Goal: Task Accomplishment & Management: Manage account settings

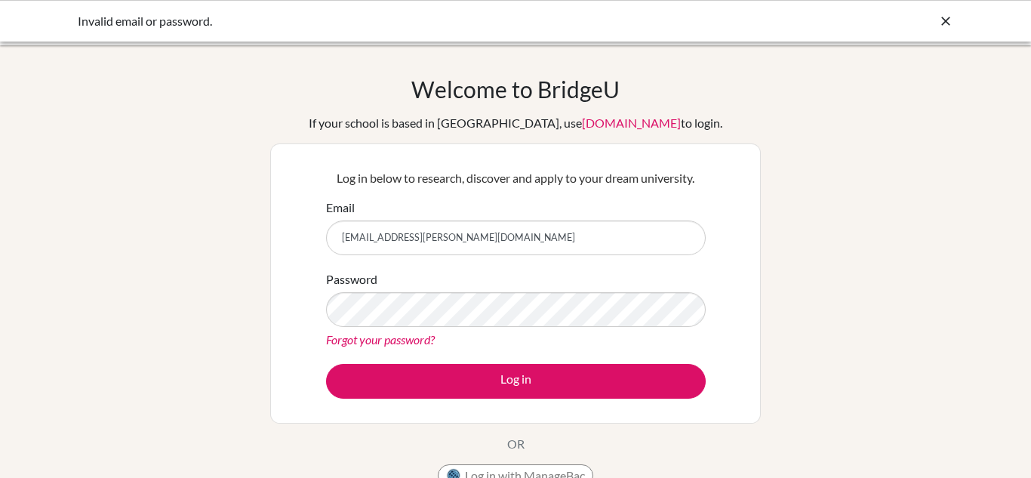
click at [402, 338] on link "Forgot your password?" at bounding box center [380, 339] width 109 height 14
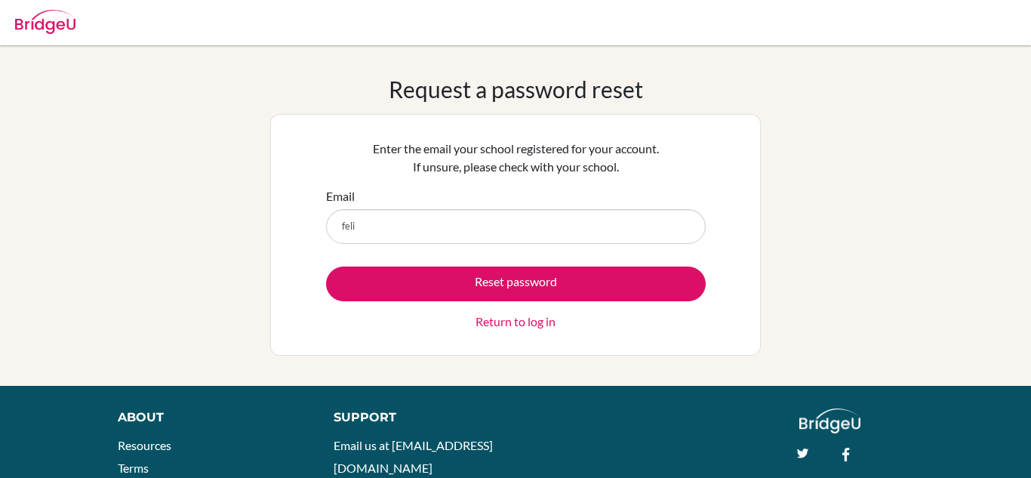
type input "[EMAIL_ADDRESS][PERSON_NAME][DOMAIN_NAME]"
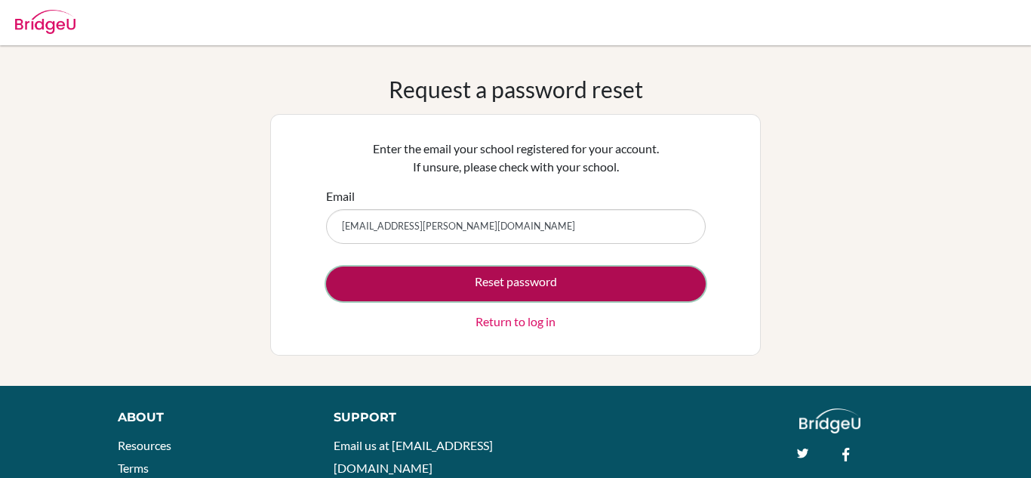
click at [563, 294] on button "Reset password" at bounding box center [516, 284] width 380 height 35
click at [584, 286] on button "Reset password" at bounding box center [516, 284] width 380 height 35
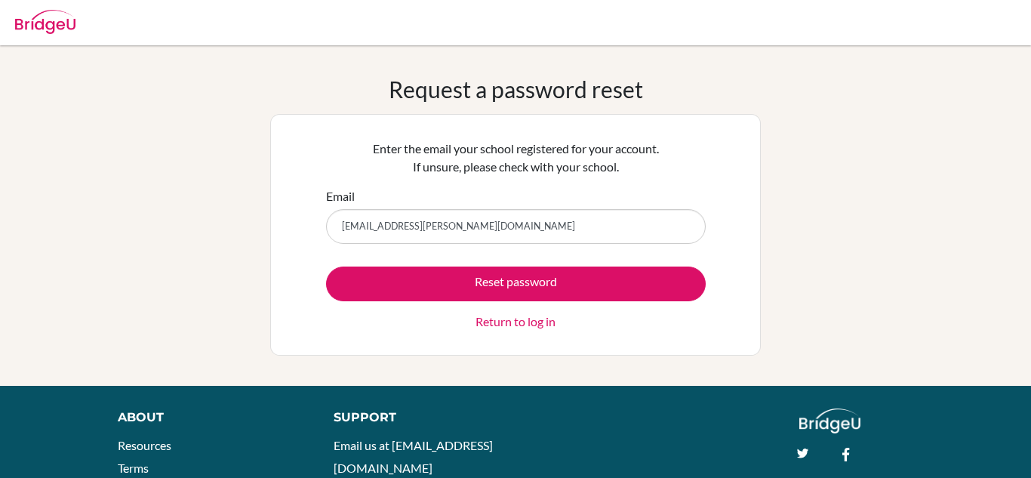
click at [521, 342] on div "Enter the email your school registered for your account. If unsure, please chec…" at bounding box center [515, 235] width 491 height 242
click at [538, 330] on div "Enter the email your school registered for your account. If unsure, please chec…" at bounding box center [515, 235] width 399 height 210
click at [542, 325] on link "Return to log in" at bounding box center [516, 322] width 80 height 18
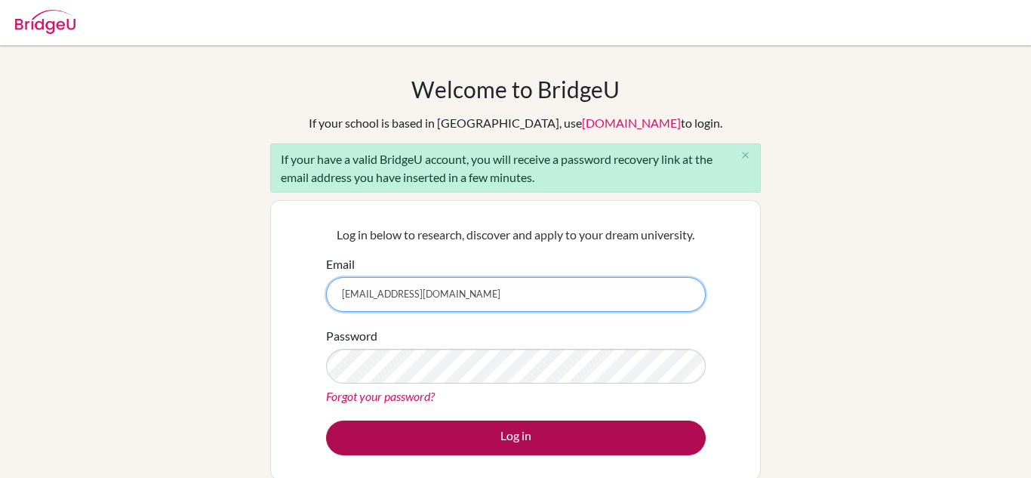
type input "felixnyantakyi10961@gmail.com"
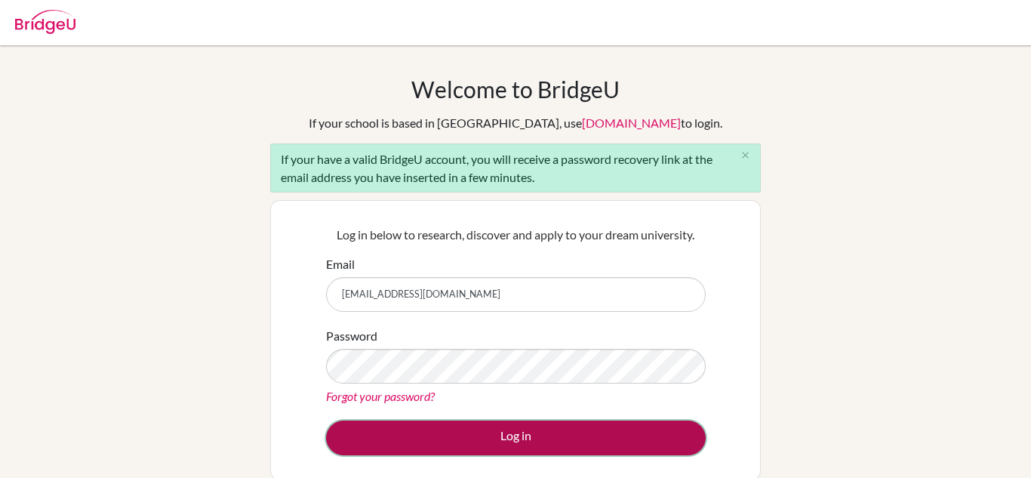
click at [575, 448] on button "Log in" at bounding box center [516, 438] width 380 height 35
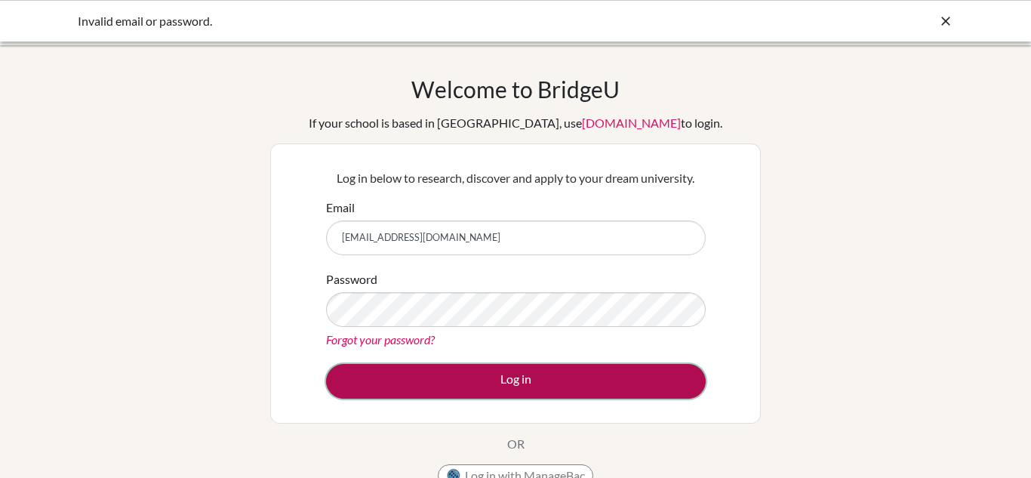
click at [490, 385] on button "Log in" at bounding box center [516, 381] width 380 height 35
click at [628, 376] on button "Log in" at bounding box center [516, 381] width 380 height 35
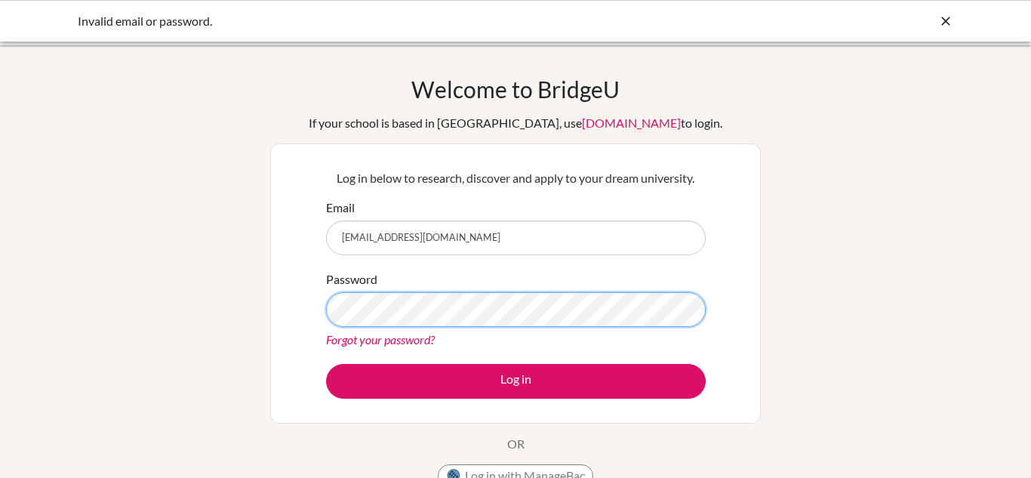
click at [326, 364] on button "Log in" at bounding box center [516, 381] width 380 height 35
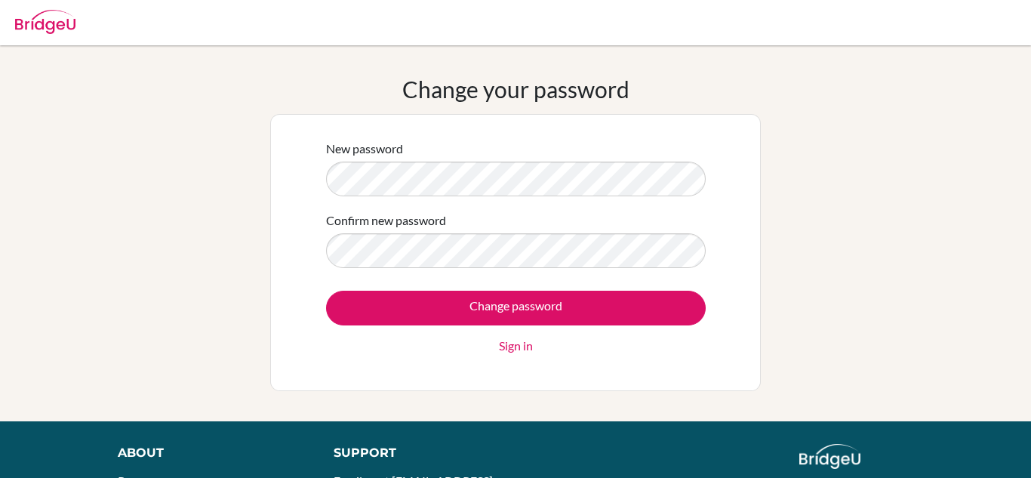
click at [600, 286] on form "New password Confirm new password Change password Sign in" at bounding box center [516, 247] width 380 height 215
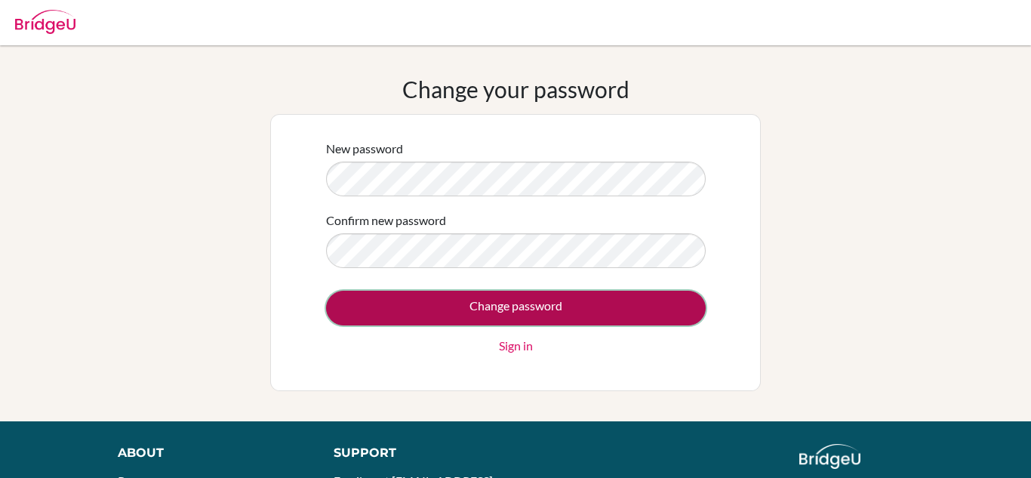
click at [596, 301] on input "Change password" at bounding box center [516, 308] width 380 height 35
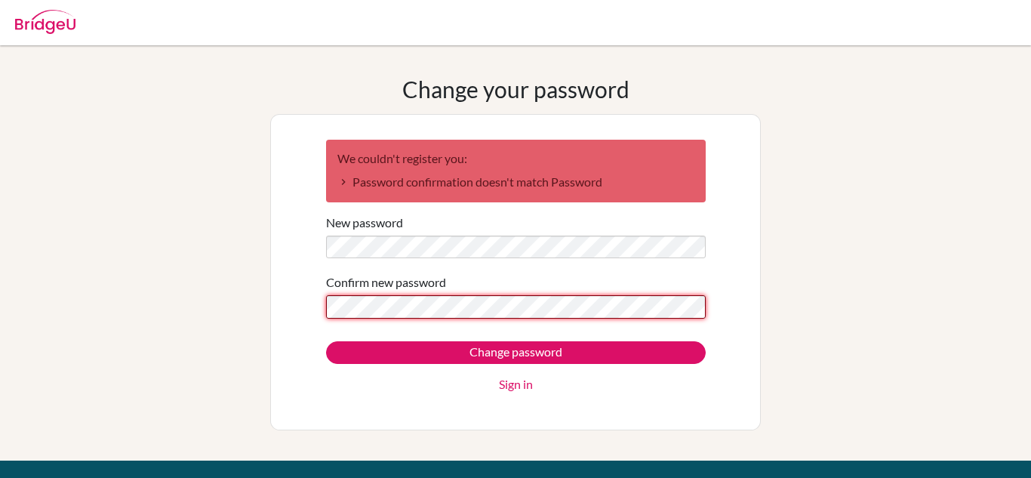
click at [326, 341] on input "Change password" at bounding box center [516, 352] width 380 height 23
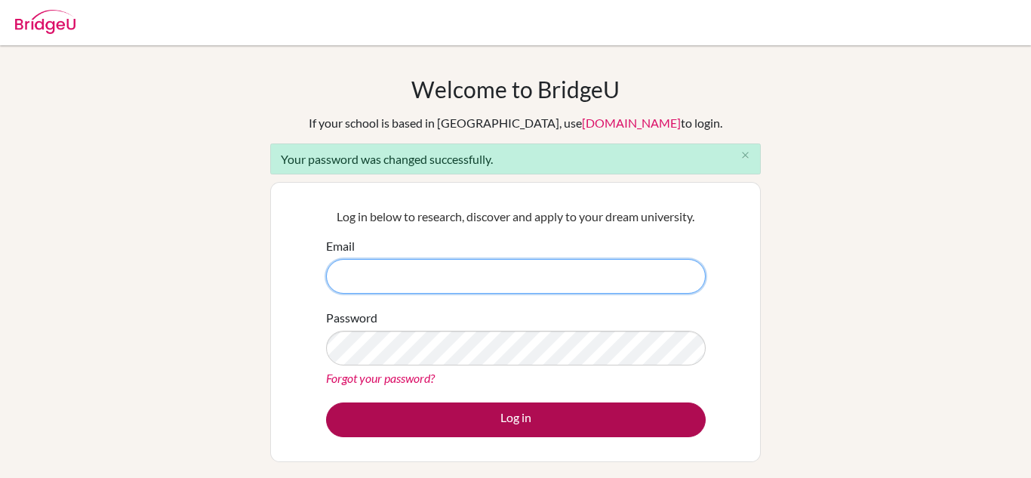
type input "felix.amoah-appiah@ghana.info"
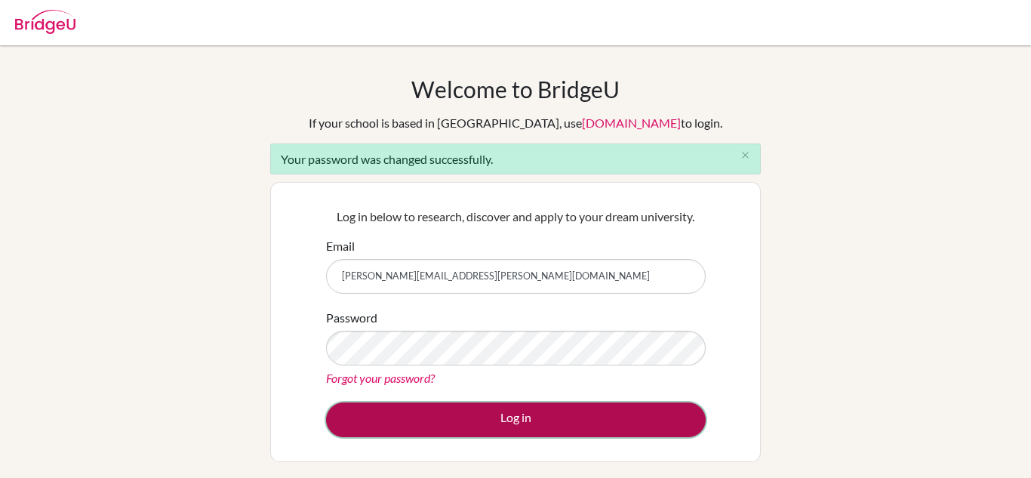
click at [526, 414] on button "Log in" at bounding box center [516, 419] width 380 height 35
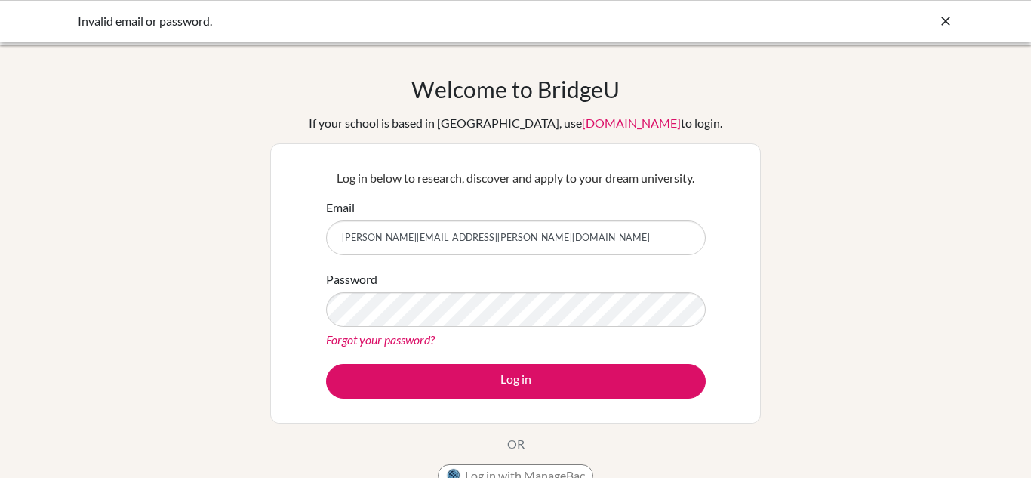
click at [454, 401] on div "Log in below to research, discover and apply to your dream university. Email fe…" at bounding box center [515, 283] width 399 height 248
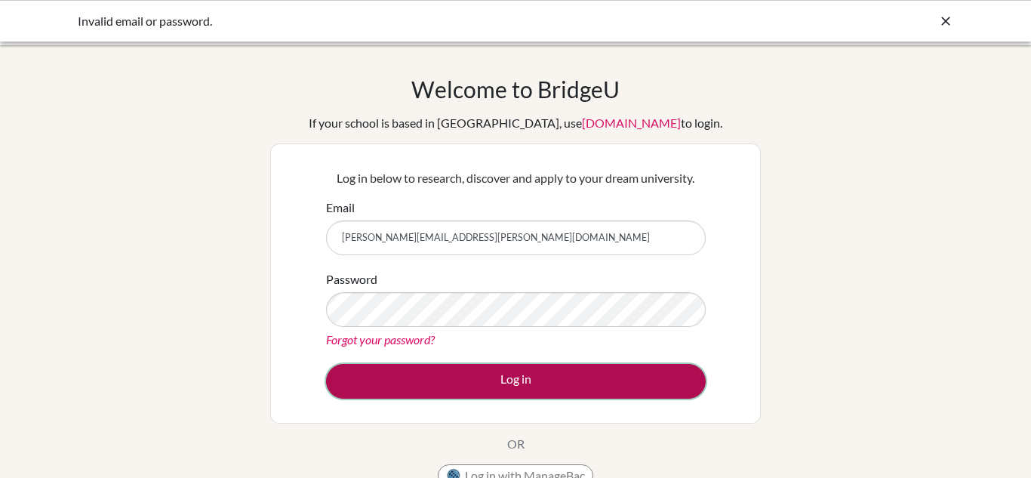
click at [478, 391] on button "Log in" at bounding box center [516, 381] width 380 height 35
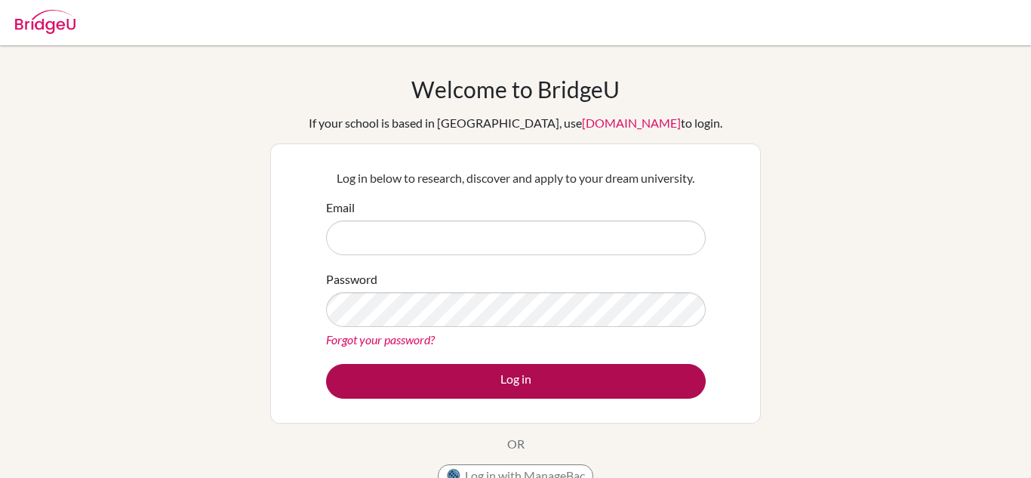
type input "[PERSON_NAME][EMAIL_ADDRESS][PERSON_NAME][DOMAIN_NAME]"
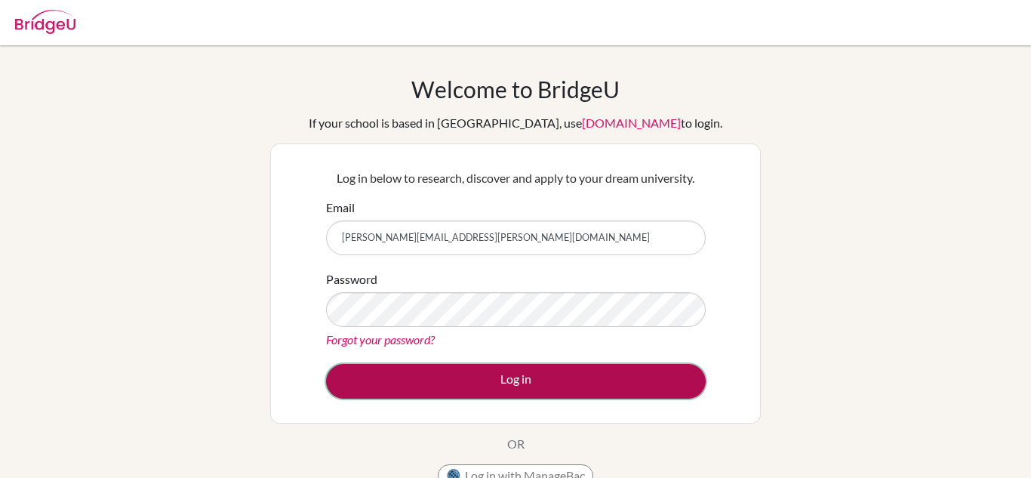
click at [517, 378] on button "Log in" at bounding box center [516, 381] width 380 height 35
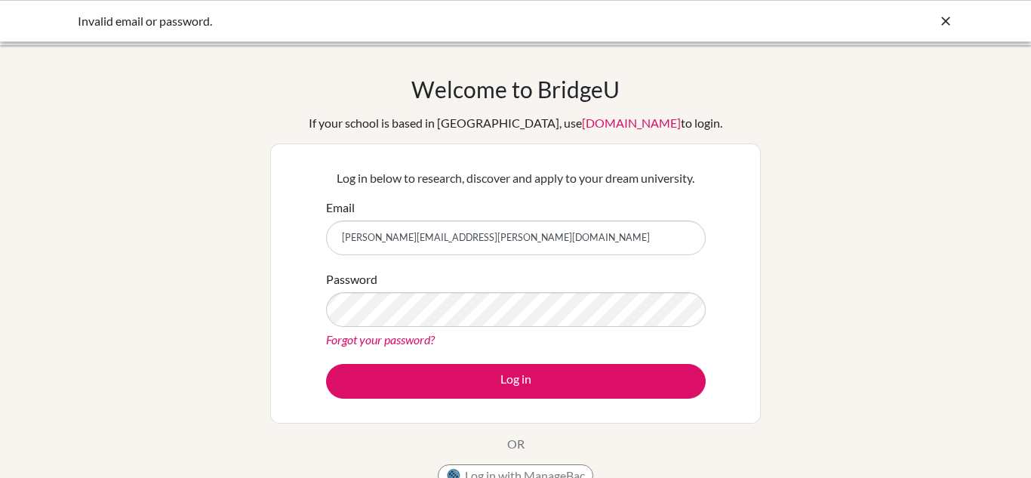
click at [430, 237] on input "[PERSON_NAME][EMAIL_ADDRESS][PERSON_NAME][DOMAIN_NAME]" at bounding box center [516, 237] width 380 height 35
type input "[PERSON_NAME][EMAIL_ADDRESS][PERSON_NAME][DOMAIN_NAME]"
click at [326, 364] on button "Log in" at bounding box center [516, 381] width 380 height 35
